Goal: Find specific page/section: Find specific page/section

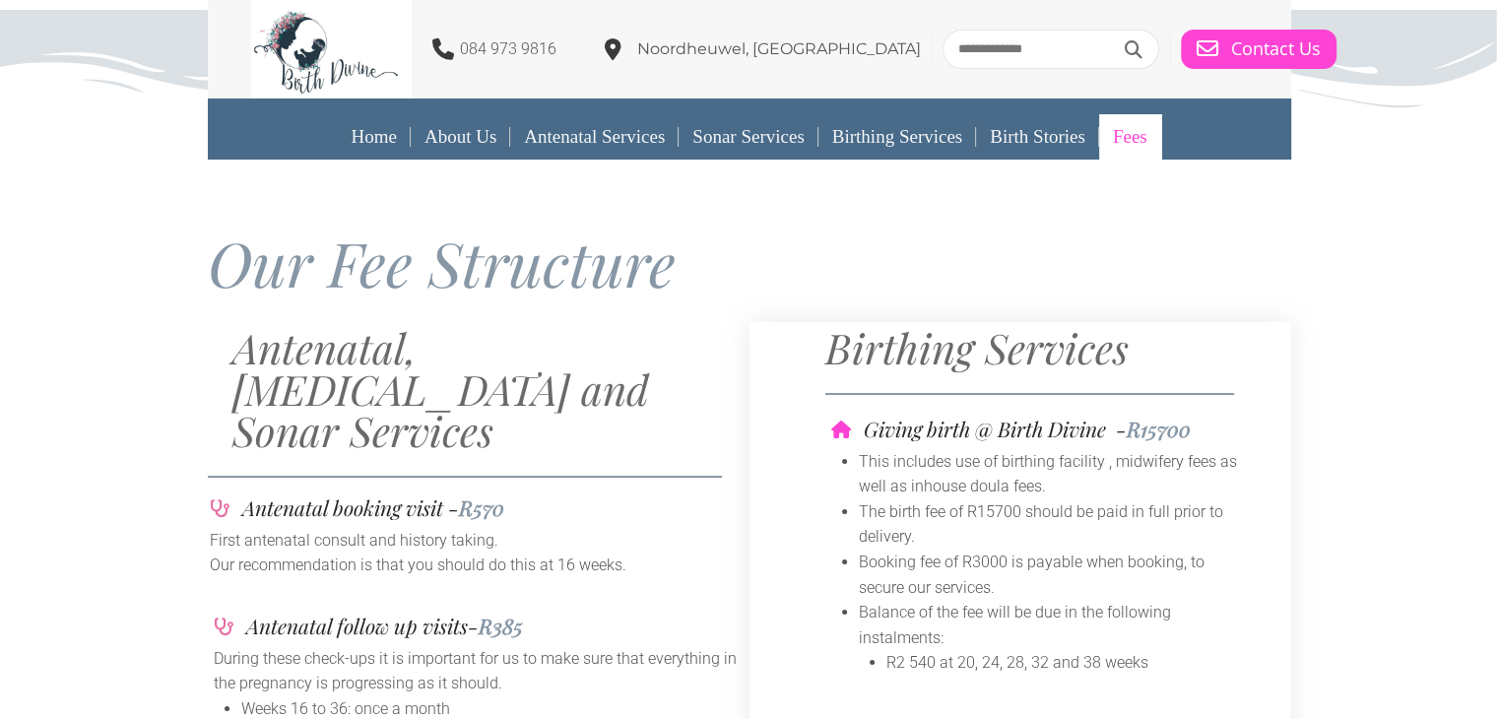
scroll to position [2, 0]
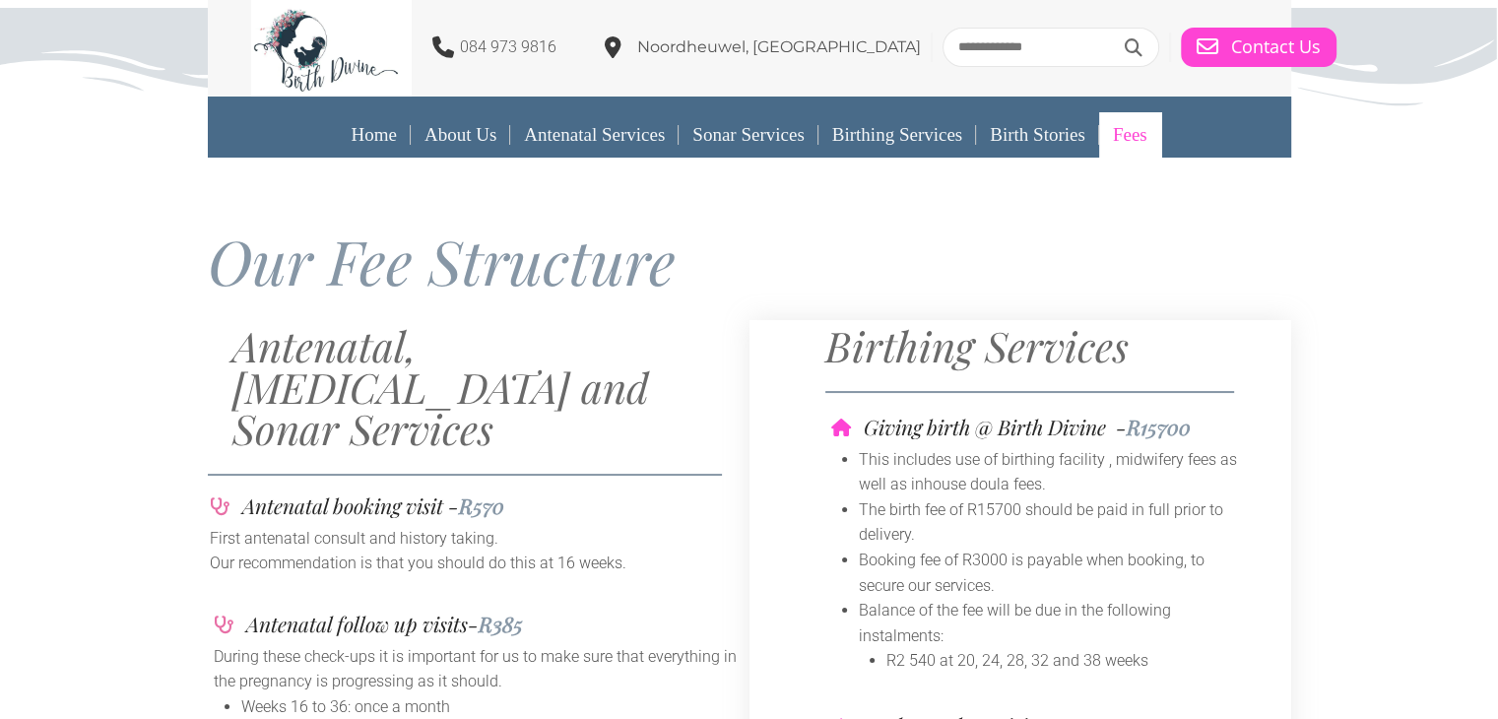
click at [621, 42] on icon at bounding box center [613, 47] width 17 height 22
click at [676, 55] on span "Noordheuwel, [GEOGRAPHIC_DATA]" at bounding box center [779, 46] width 284 height 19
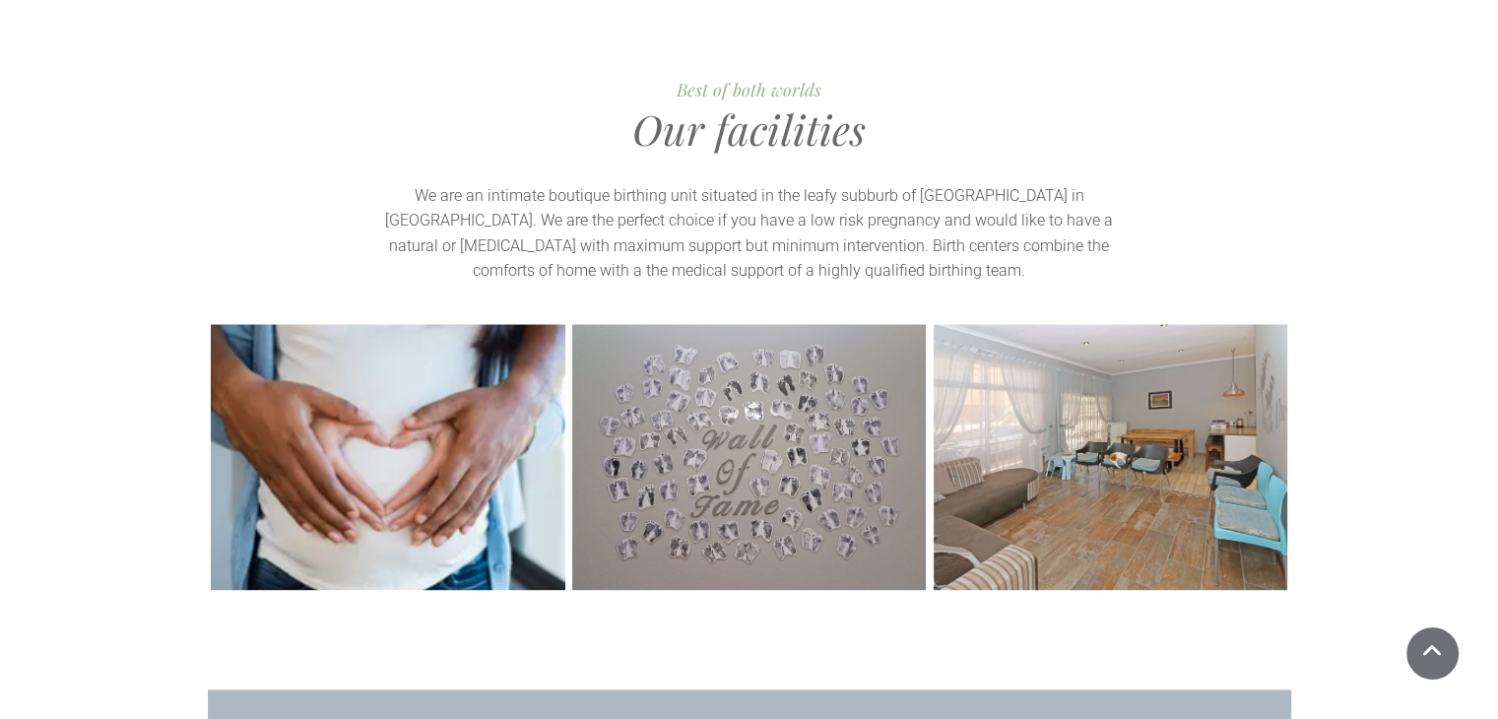
scroll to position [2299, 0]
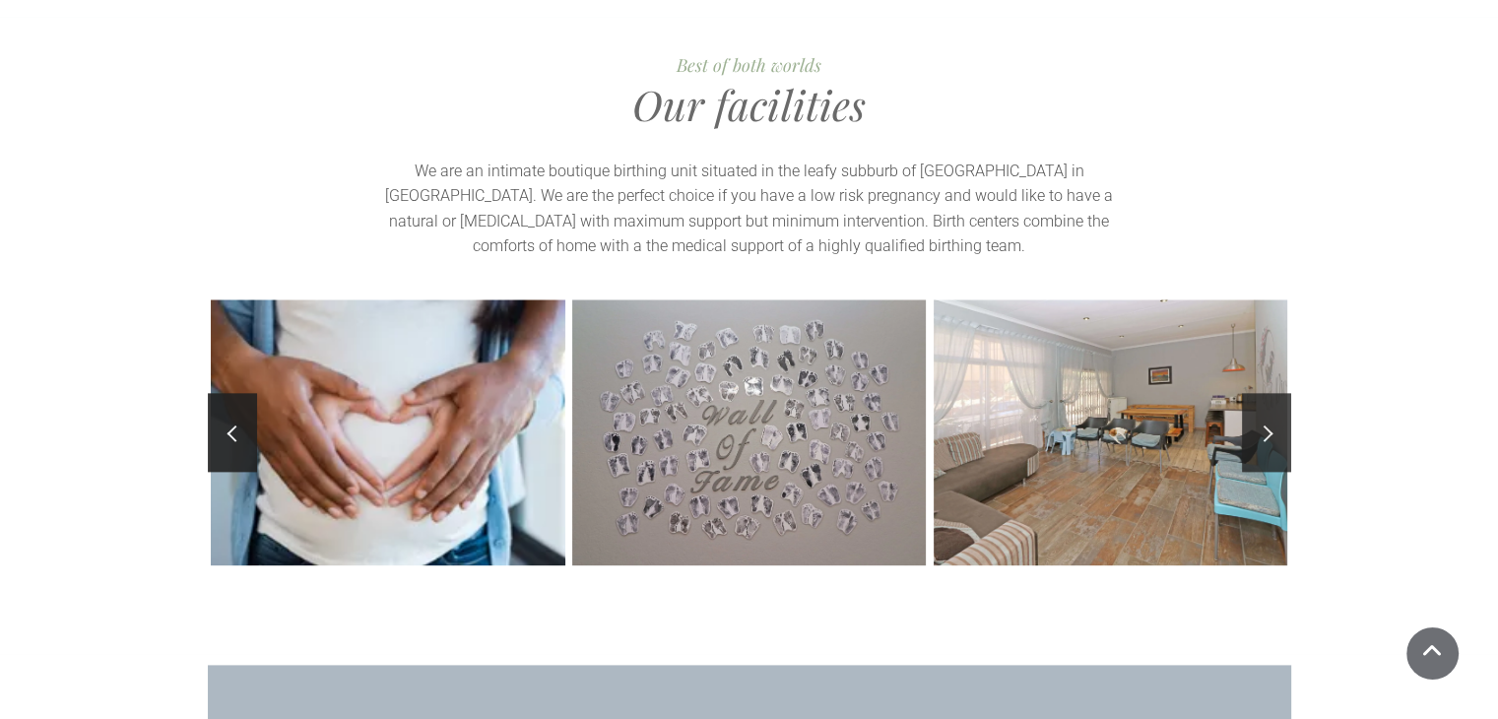
click at [1260, 393] on link at bounding box center [1266, 432] width 49 height 79
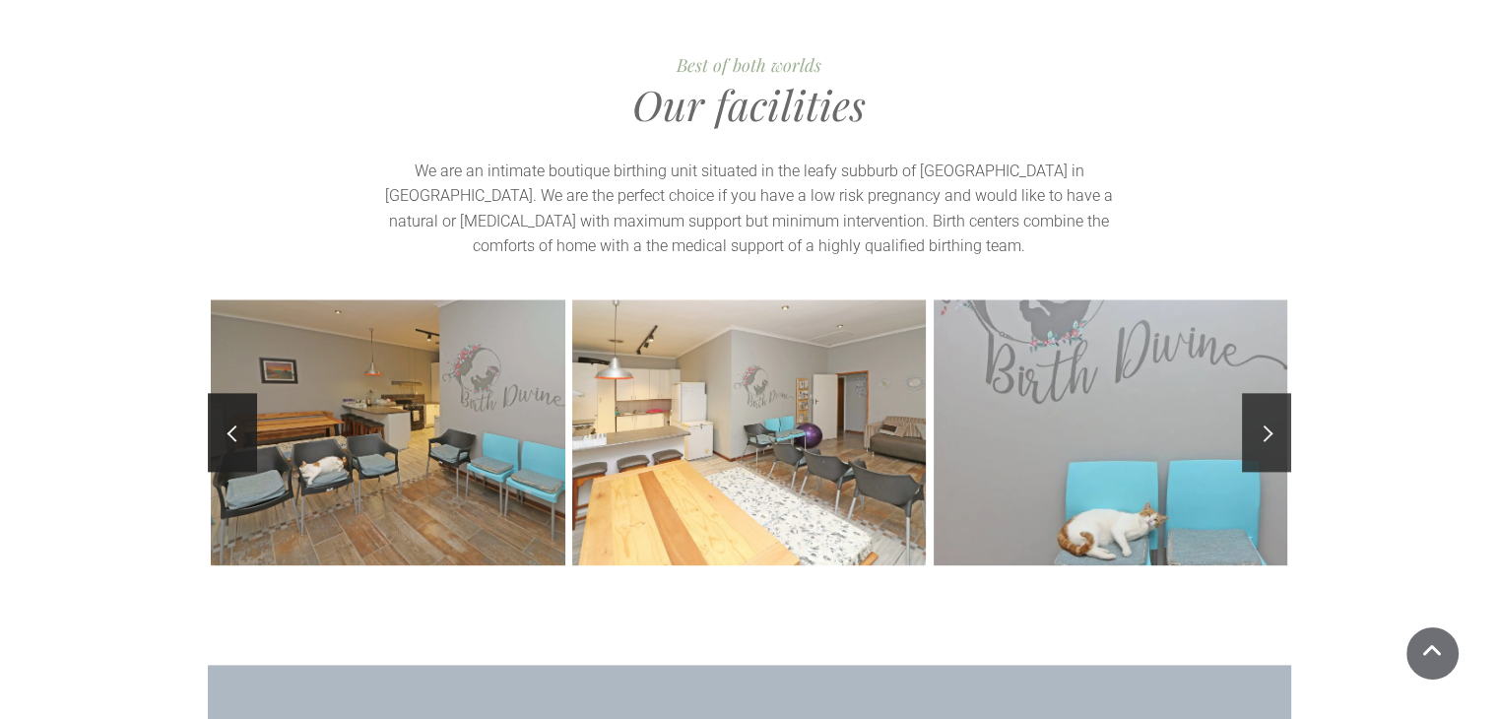
click at [1260, 393] on link at bounding box center [1266, 432] width 49 height 79
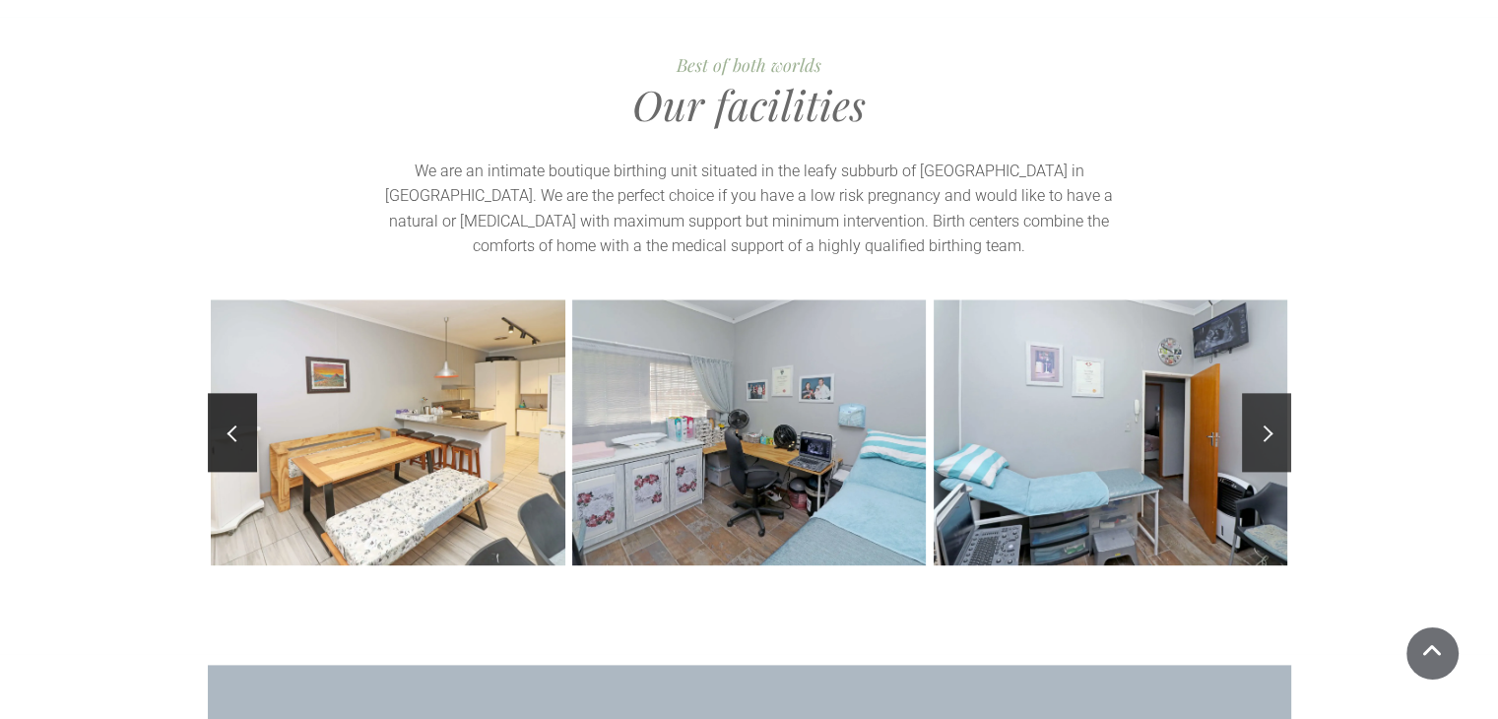
click at [1260, 393] on link at bounding box center [1266, 432] width 49 height 79
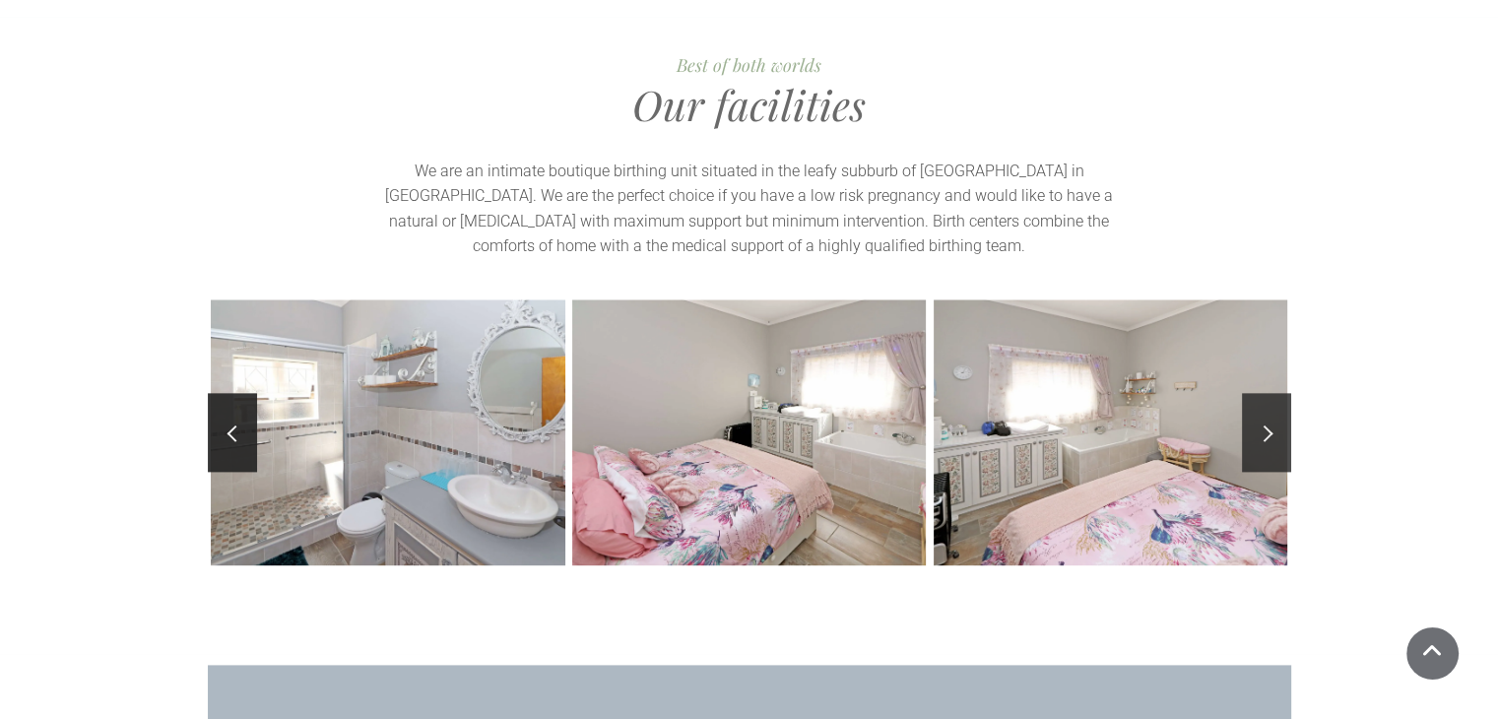
click at [1260, 393] on link at bounding box center [1266, 432] width 49 height 79
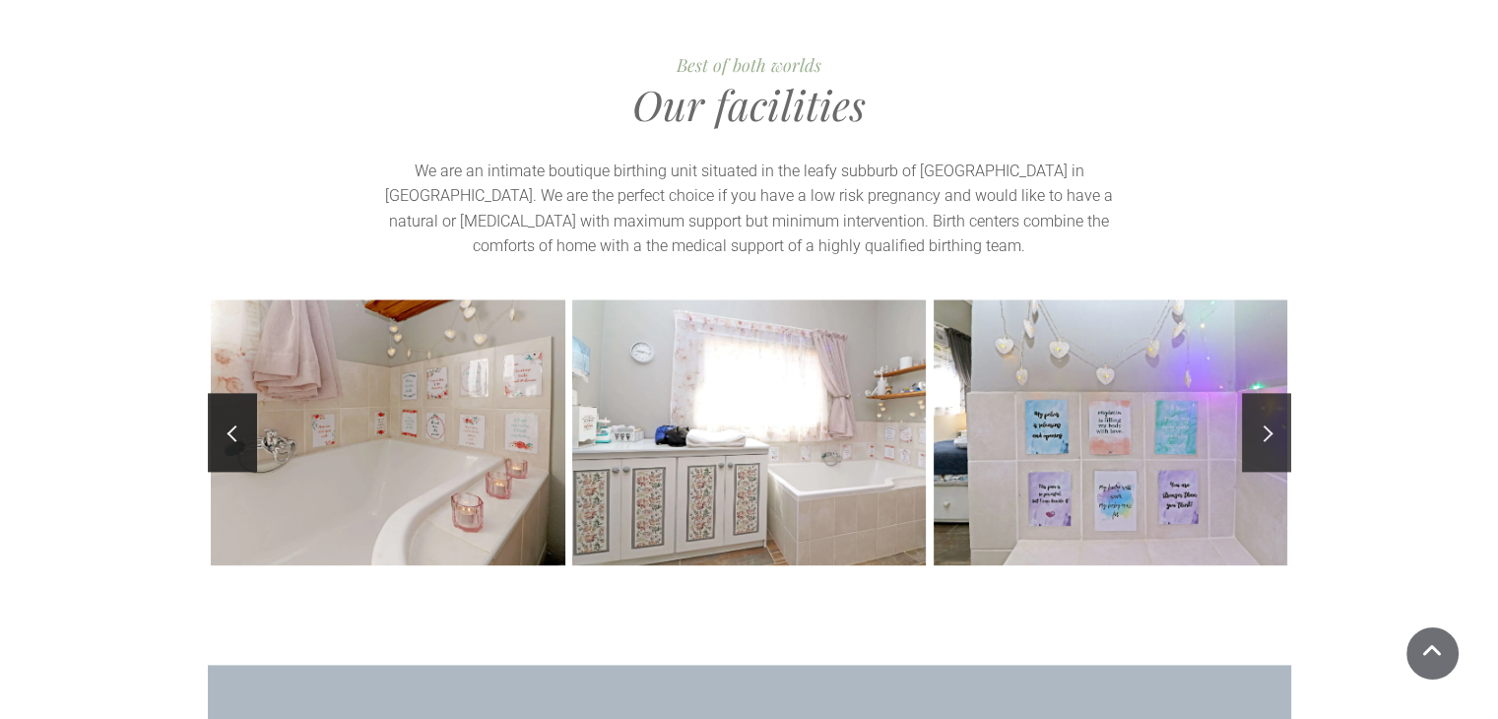
click at [1260, 393] on link at bounding box center [1266, 432] width 49 height 79
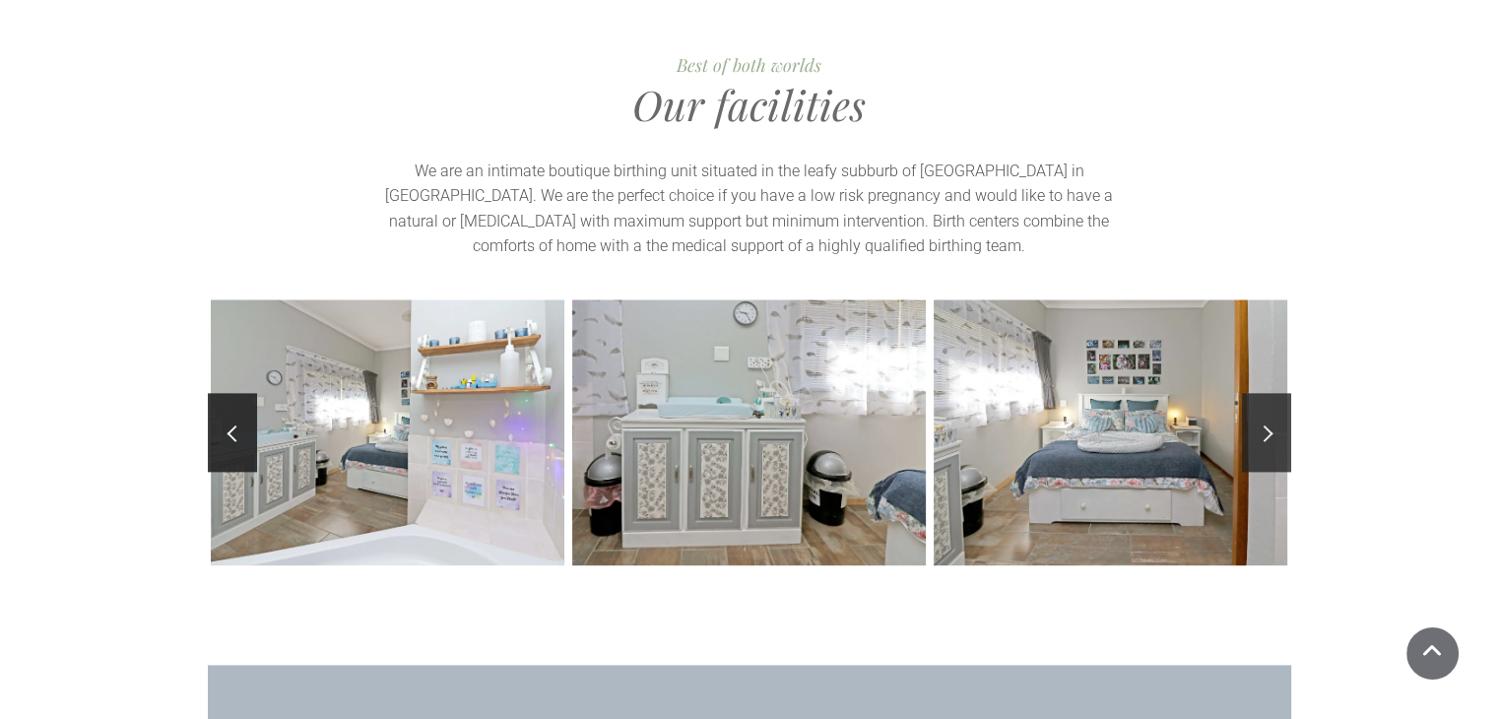
click at [1260, 393] on link at bounding box center [1266, 432] width 49 height 79
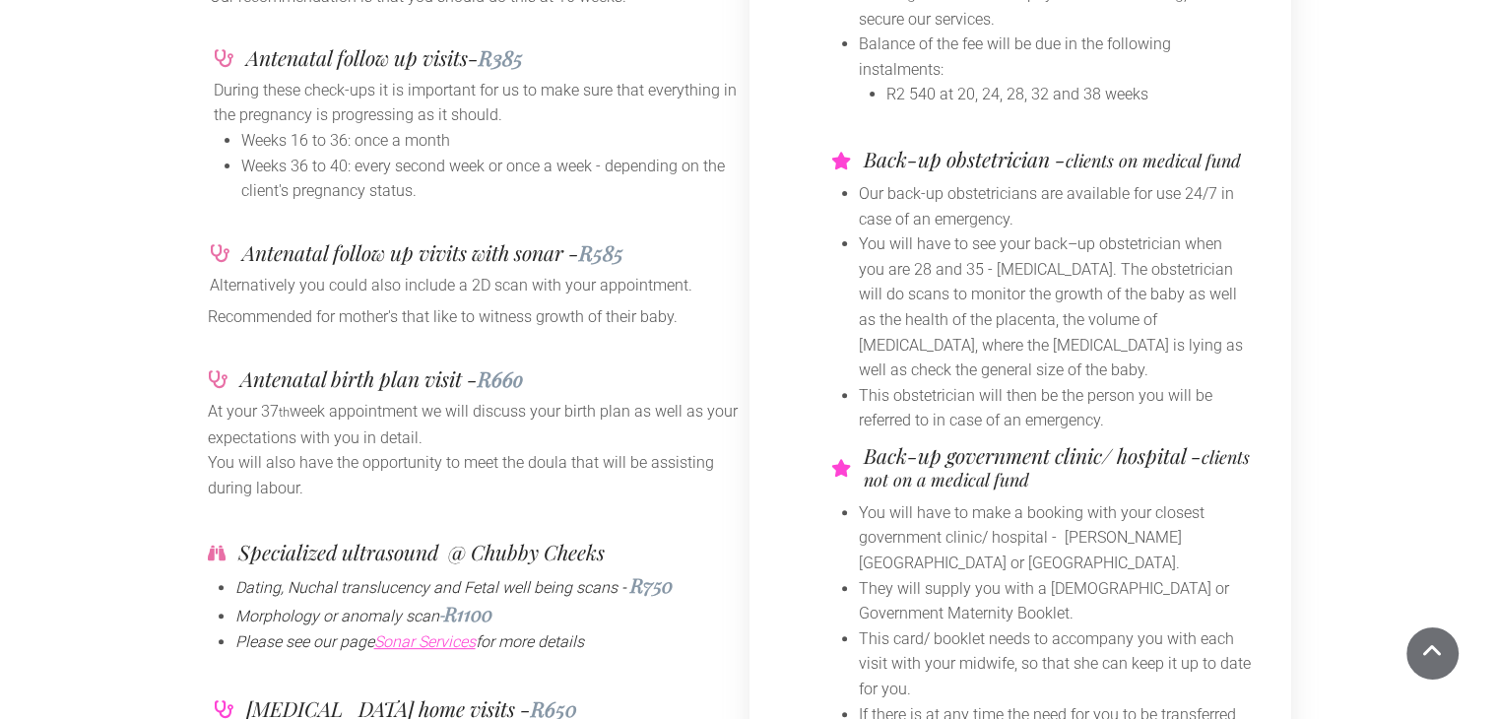
scroll to position [0, 0]
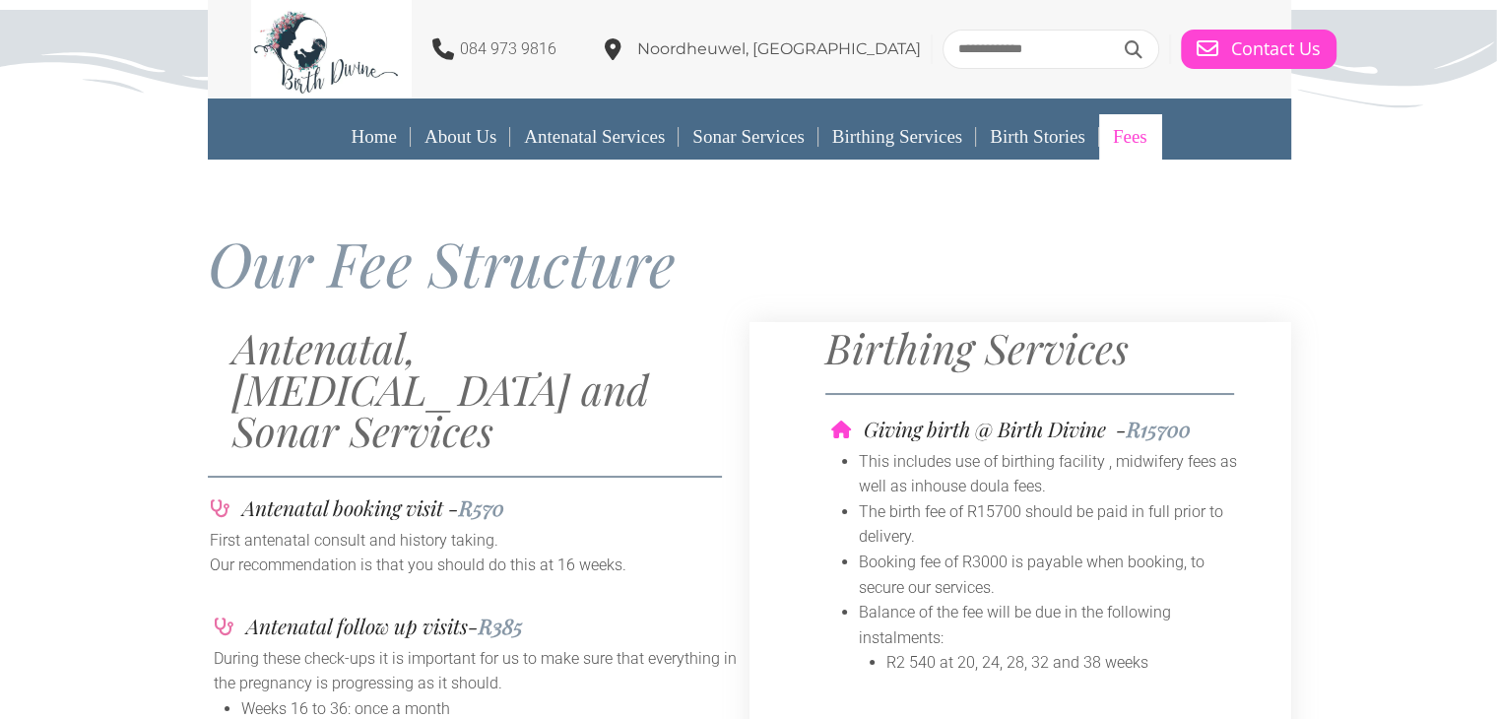
click at [793, 56] on span "Noordheuwel, [GEOGRAPHIC_DATA]" at bounding box center [779, 48] width 284 height 19
